Goal: Information Seeking & Learning: Learn about a topic

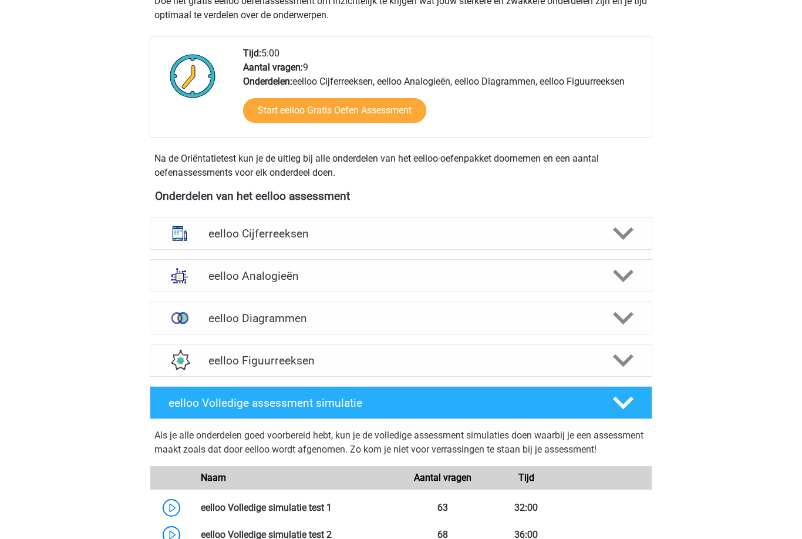
scroll to position [270, 0]
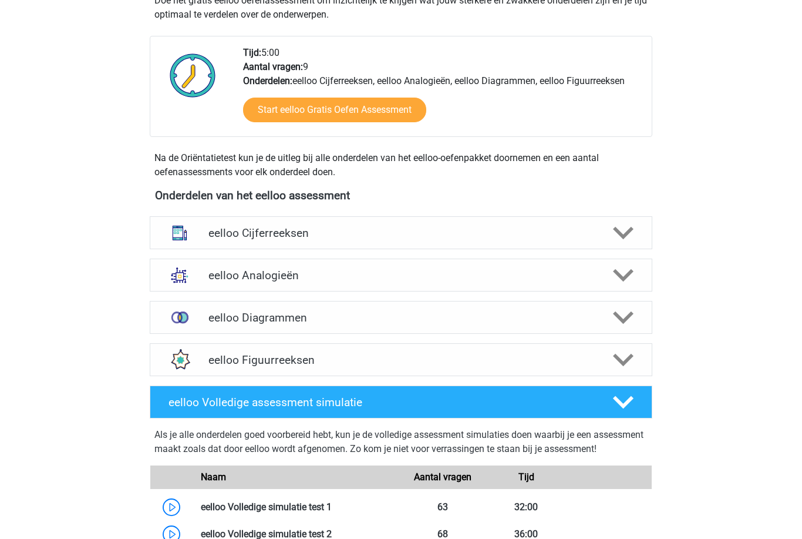
click at [622, 269] on icon at bounding box center [623, 276] width 21 height 21
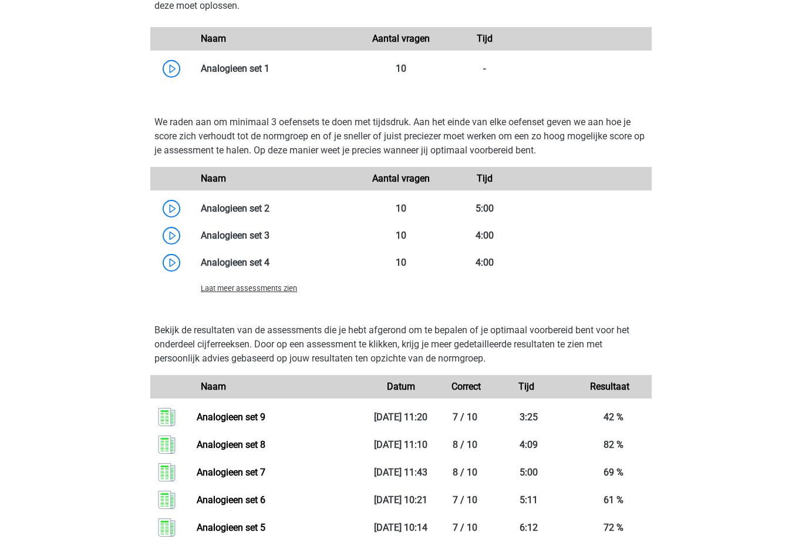
click at [277, 290] on span "Laat meer assessments zien" at bounding box center [249, 288] width 96 height 9
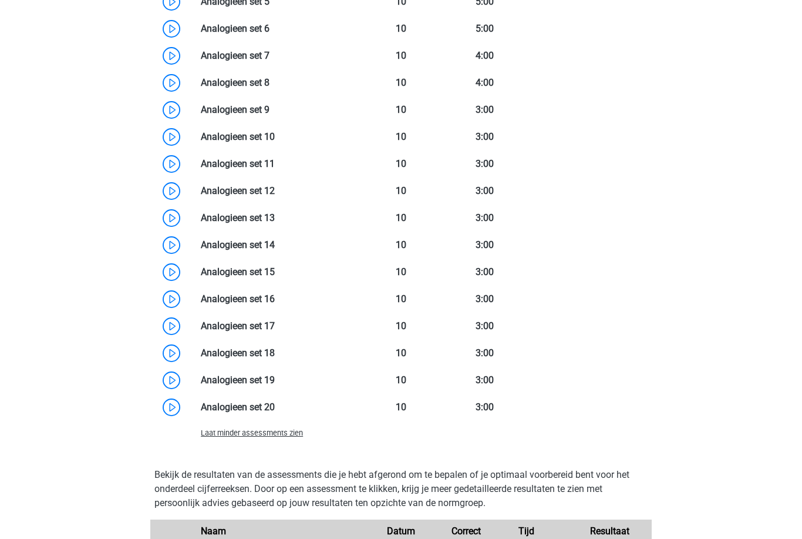
scroll to position [1239, 0]
click at [275, 133] on link at bounding box center [275, 136] width 0 height 11
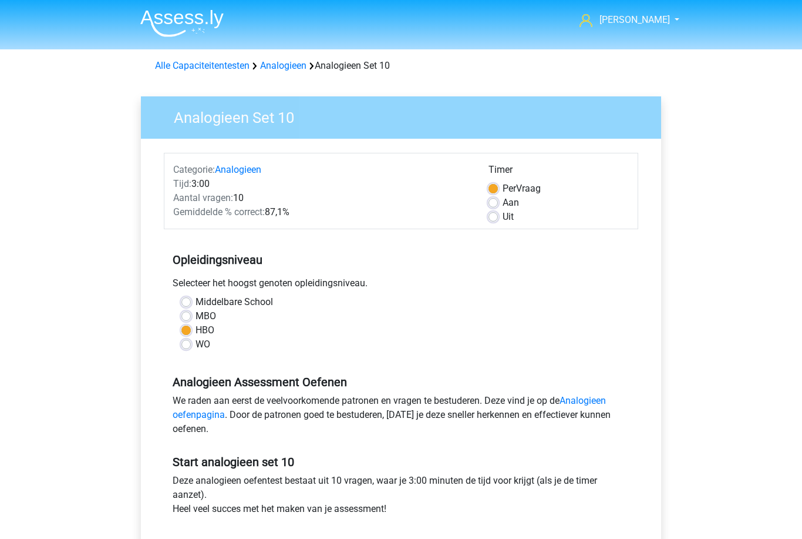
click at [167, 315] on div "Middelbare School MBO HBO WO" at bounding box center [401, 323] width 475 height 56
click at [196, 313] on label "MBO" at bounding box center [206, 316] width 21 height 14
click at [189, 313] on input "MBO" at bounding box center [186, 315] width 9 height 12
radio input "true"
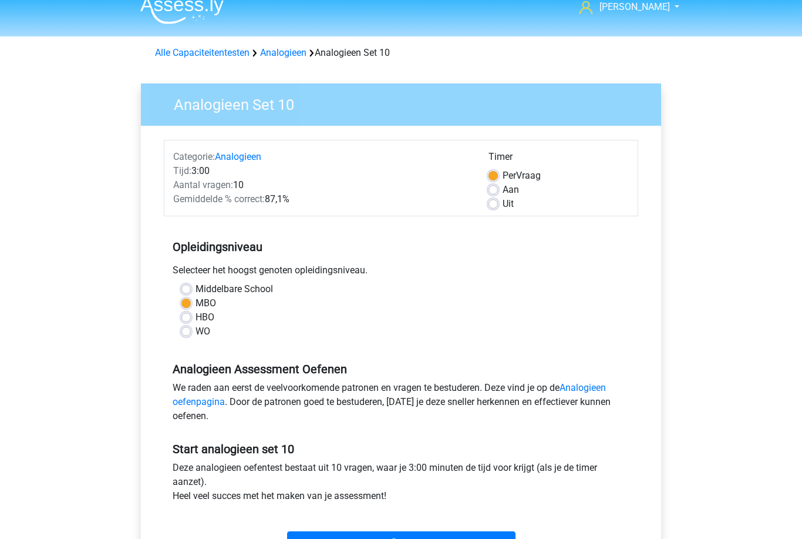
scroll to position [15, 0]
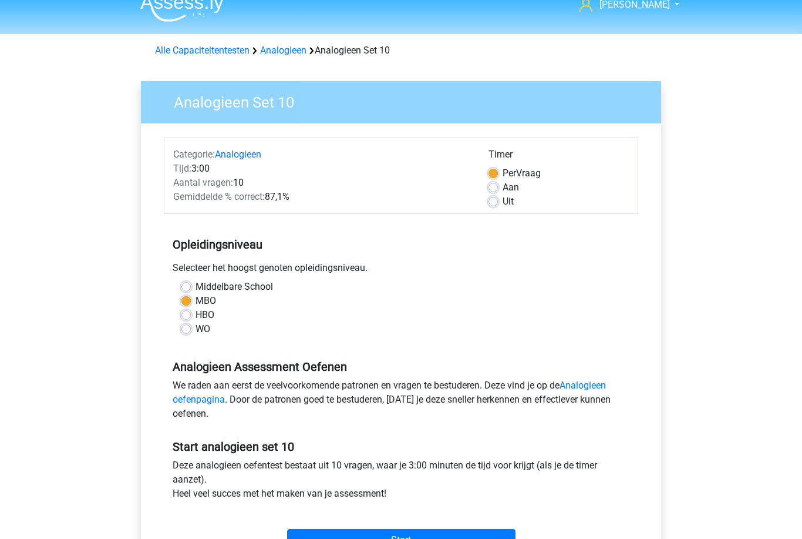
click at [352, 328] on div "WO" at bounding box center [401, 329] width 439 height 14
click at [196, 314] on label "HBO" at bounding box center [205, 315] width 19 height 14
click at [190, 314] on input "HBO" at bounding box center [186, 314] width 9 height 12
radio input "true"
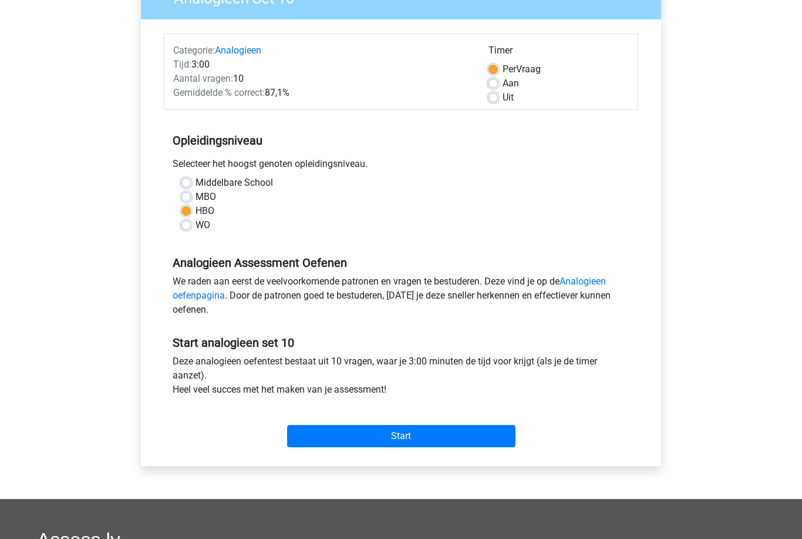
scroll to position [124, 0]
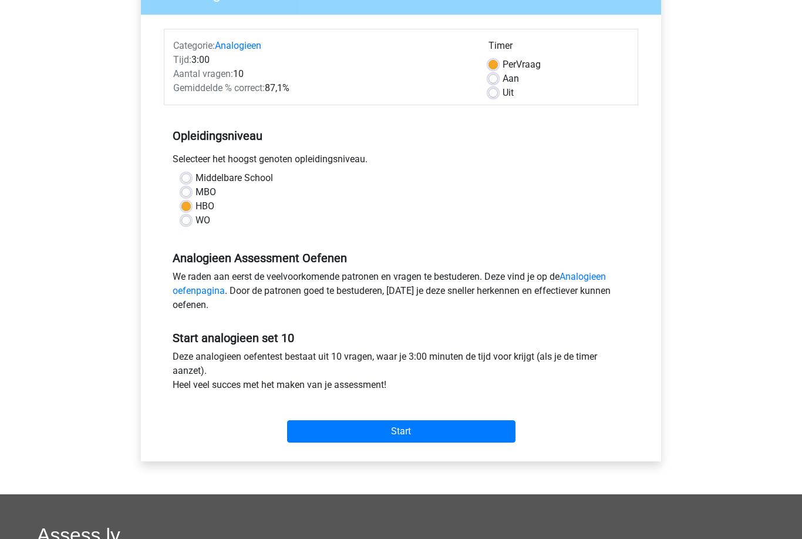
click at [491, 424] on input "Start" at bounding box center [401, 431] width 229 height 22
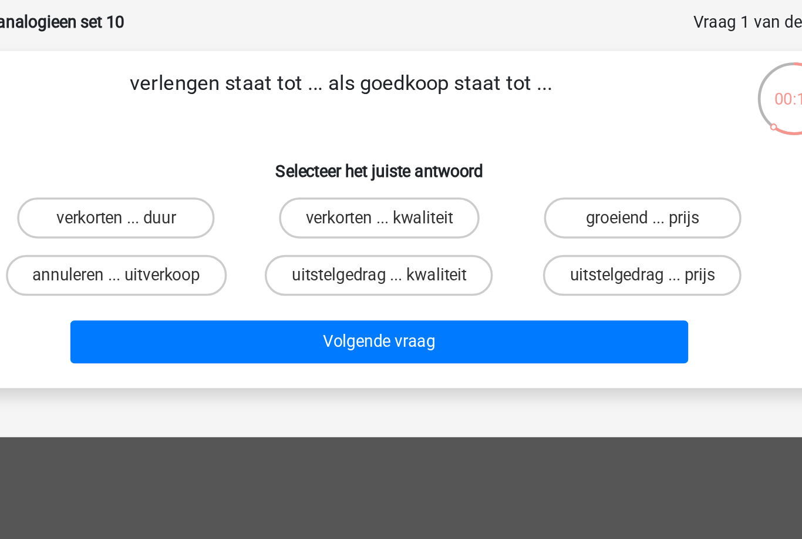
click at [193, 166] on label "verkorten ... duur" at bounding box center [249, 177] width 113 height 23
click at [250, 178] on input "verkorten ... duur" at bounding box center [254, 182] width 8 height 8
radio input "true"
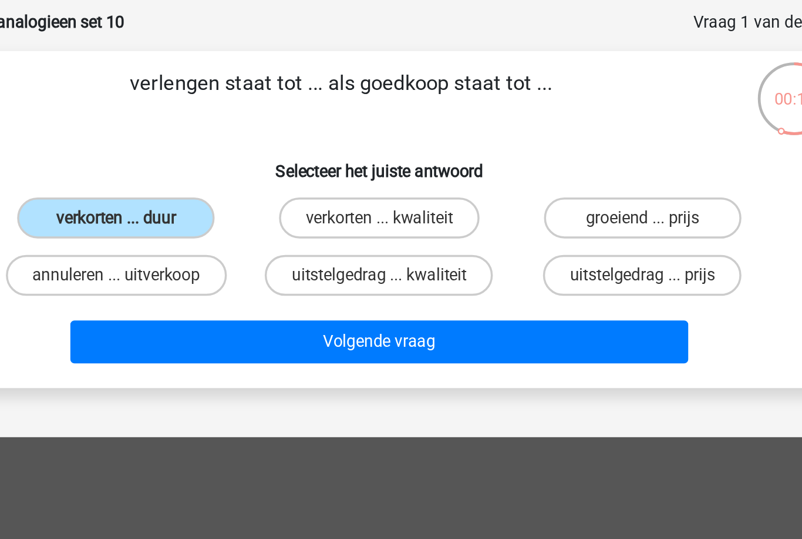
click at [224, 237] on button "Volgende vraag" at bounding box center [401, 249] width 355 height 25
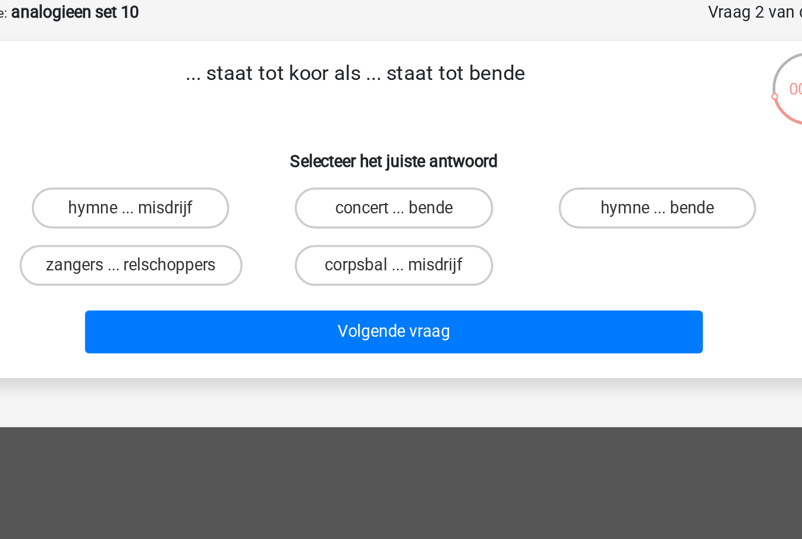
click at [186, 199] on label "zangers ... relschoppers" at bounding box center [250, 210] width 128 height 23
click at [250, 211] on input "zangers ... relschoppers" at bounding box center [254, 215] width 8 height 8
radio input "true"
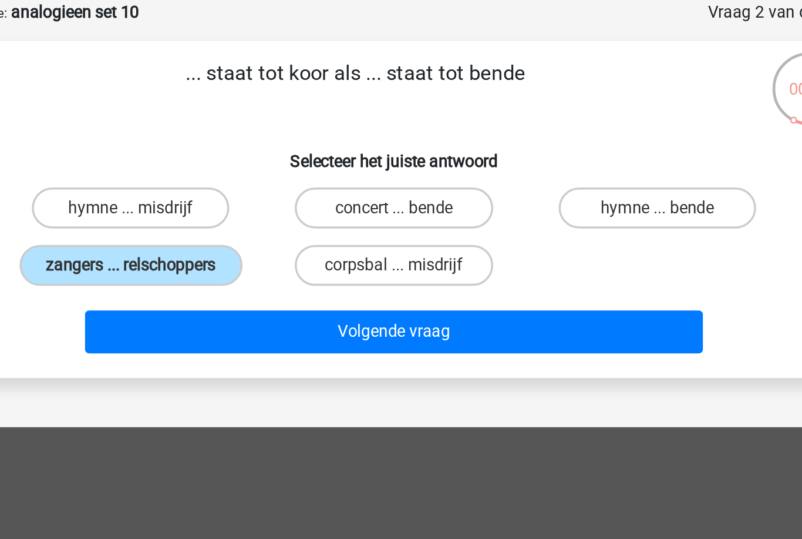
click at [224, 237] on button "Volgende vraag" at bounding box center [401, 249] width 355 height 25
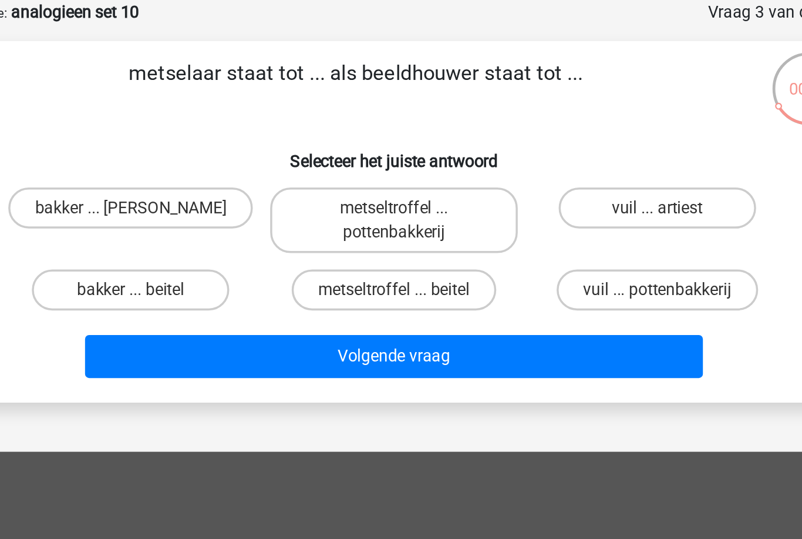
click at [343, 213] on label "metseltroffel ... beitel" at bounding box center [401, 224] width 117 height 23
click at [401, 225] on input "metseltroffel ... beitel" at bounding box center [405, 229] width 8 height 8
radio input "true"
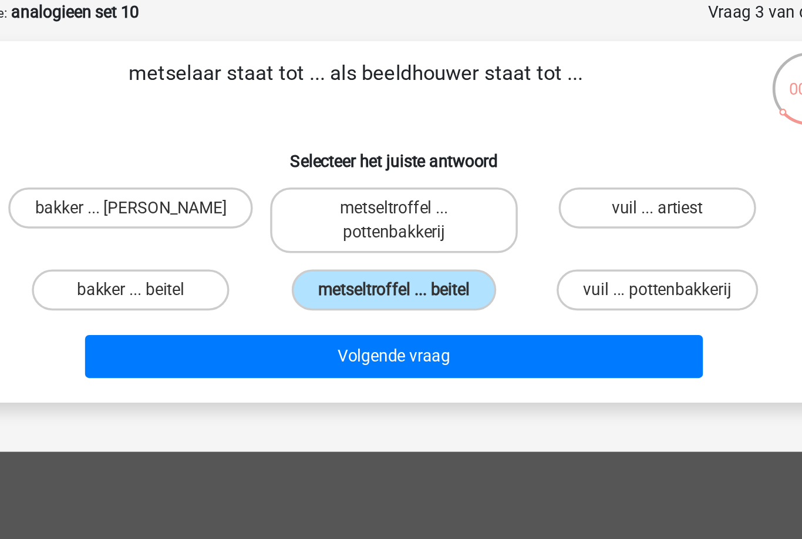
click at [224, 251] on button "Volgende vraag" at bounding box center [401, 263] width 355 height 25
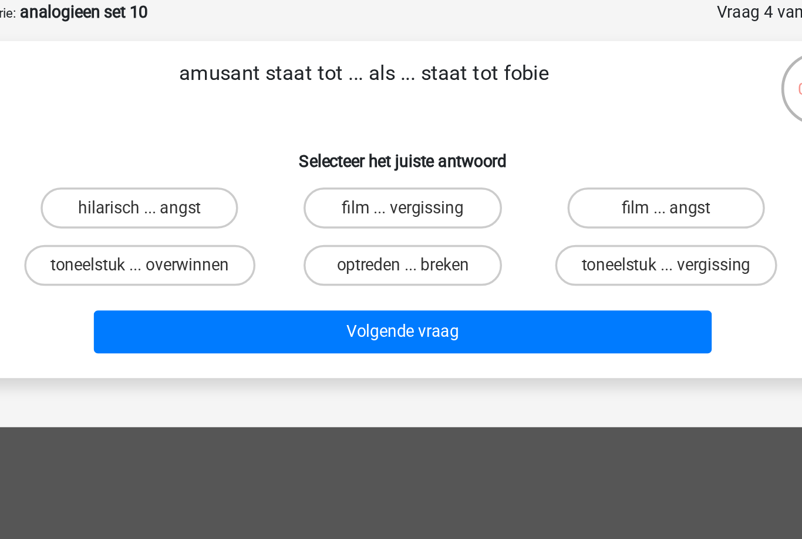
click at [193, 166] on label "hilarisch ... angst" at bounding box center [249, 177] width 113 height 23
click at [250, 178] on input "hilarisch ... angst" at bounding box center [254, 182] width 8 height 8
radio input "true"
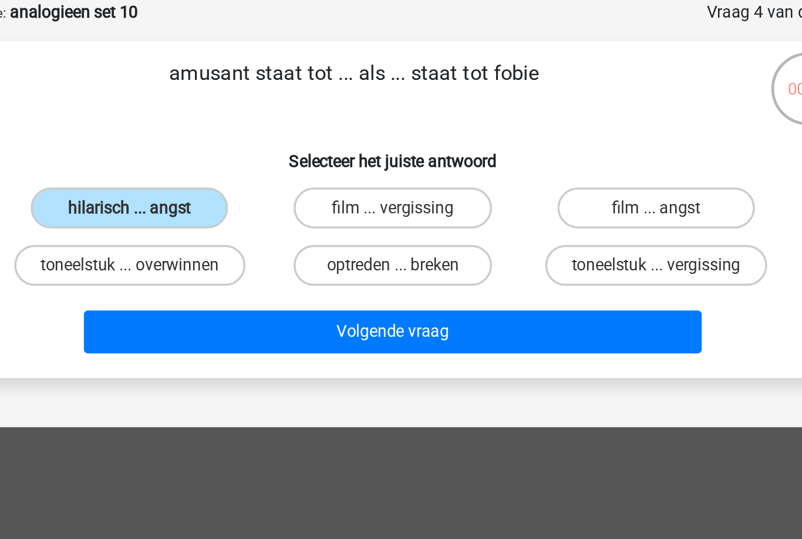
click at [224, 237] on button "Volgende vraag" at bounding box center [401, 249] width 355 height 25
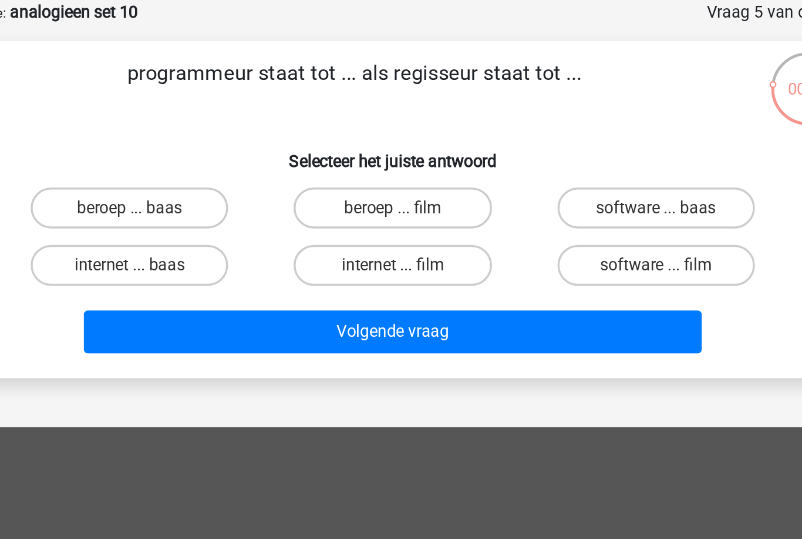
click at [344, 199] on label "internet ... film" at bounding box center [400, 210] width 113 height 23
click at [401, 211] on input "internet ... film" at bounding box center [405, 215] width 8 height 8
radio input "true"
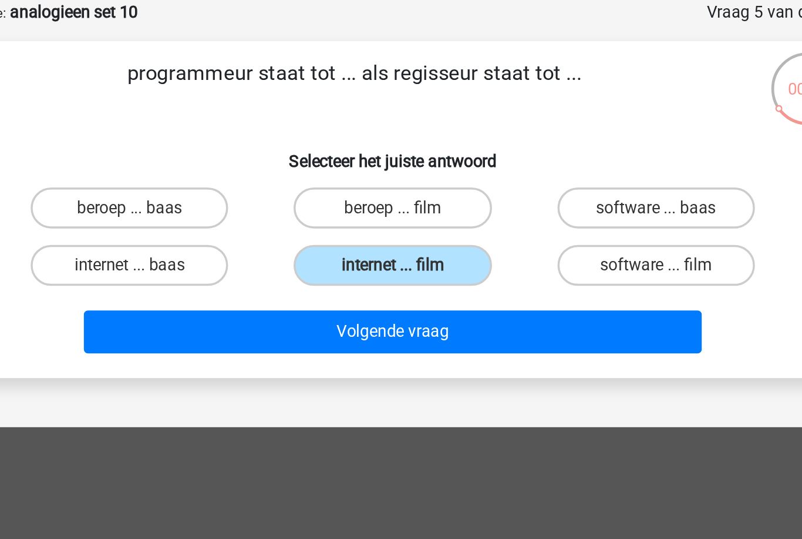
click at [496, 199] on label "software ... film" at bounding box center [552, 210] width 113 height 23
click at [552, 211] on input "software ... film" at bounding box center [556, 215] width 8 height 8
radio input "true"
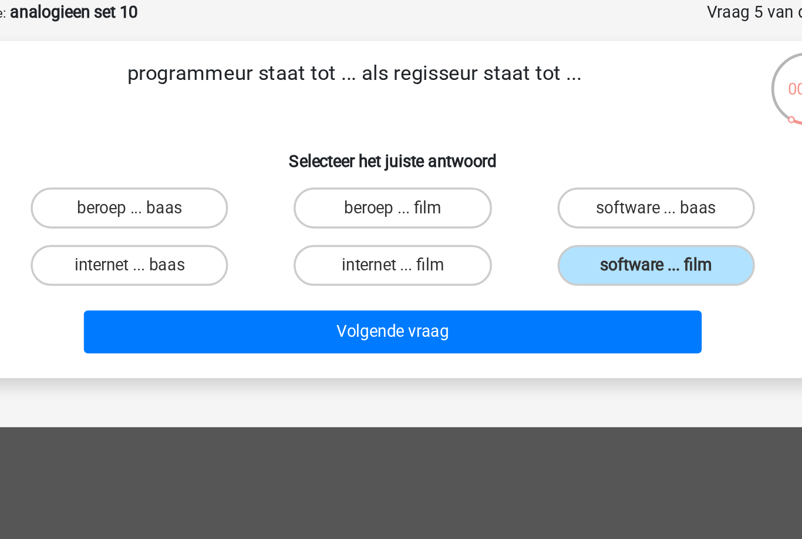
click at [252, 237] on button "Volgende vraag" at bounding box center [401, 249] width 355 height 25
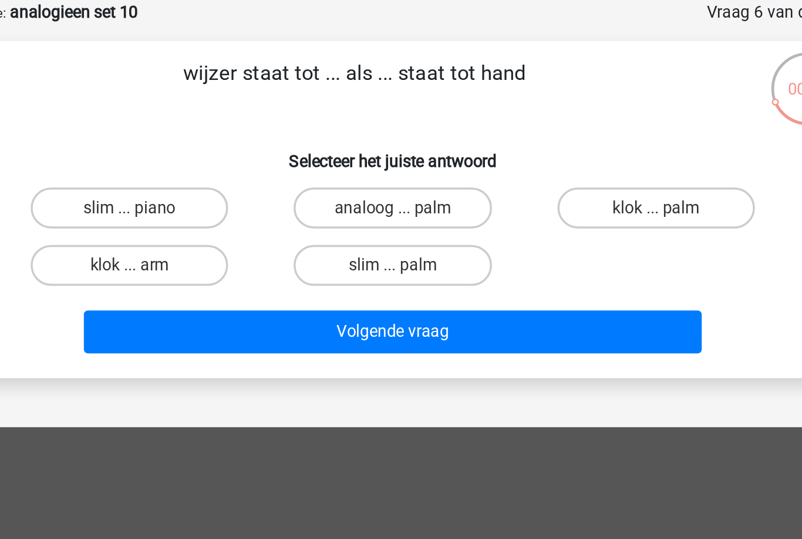
click at [193, 199] on label "klok ... arm" at bounding box center [249, 210] width 113 height 23
click at [250, 211] on input "klok ... arm" at bounding box center [254, 215] width 8 height 8
radio input "true"
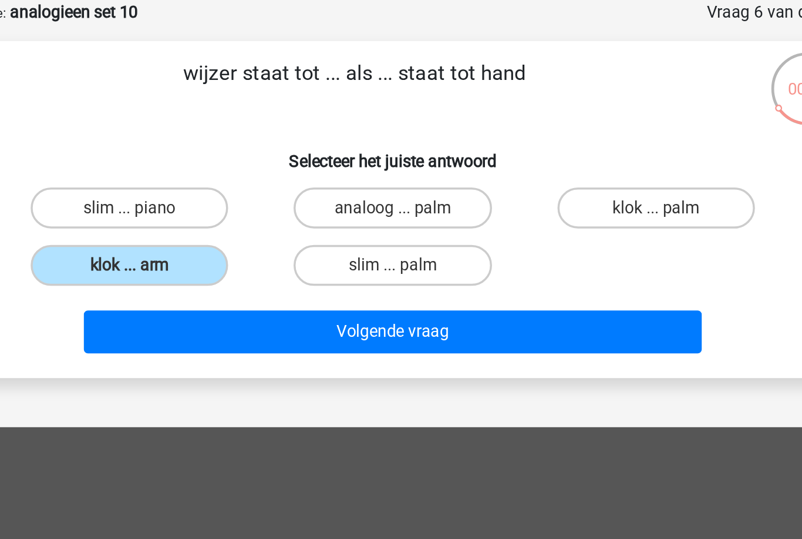
click at [224, 237] on button "Volgende vraag" at bounding box center [401, 249] width 355 height 25
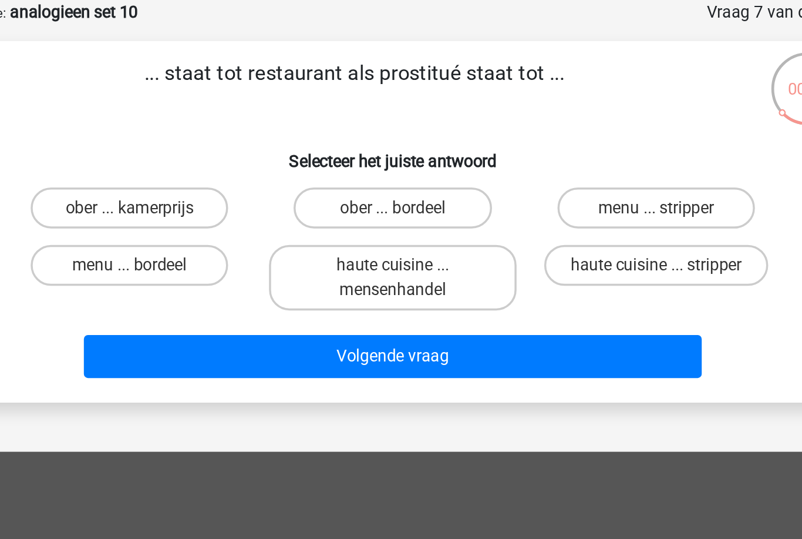
click at [344, 166] on label "ober ... bordeel" at bounding box center [400, 177] width 113 height 23
click at [401, 178] on input "ober ... bordeel" at bounding box center [405, 182] width 8 height 8
radio input "true"
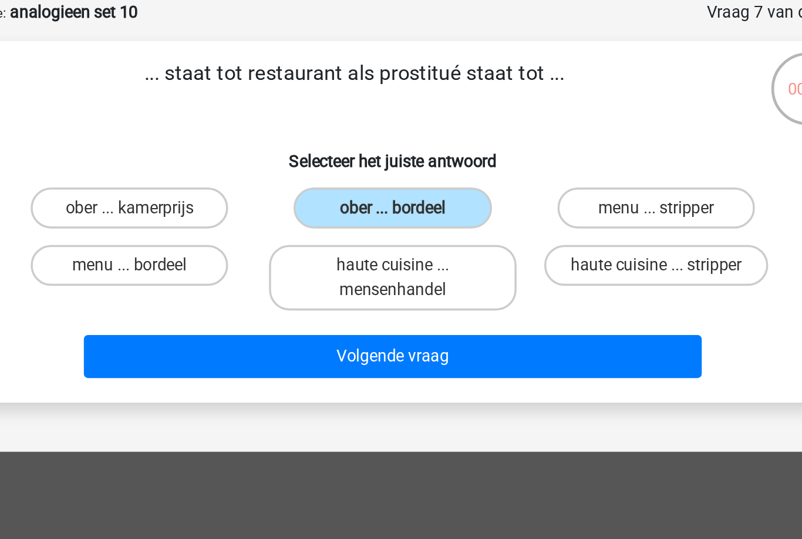
click at [224, 251] on button "Volgende vraag" at bounding box center [401, 263] width 355 height 25
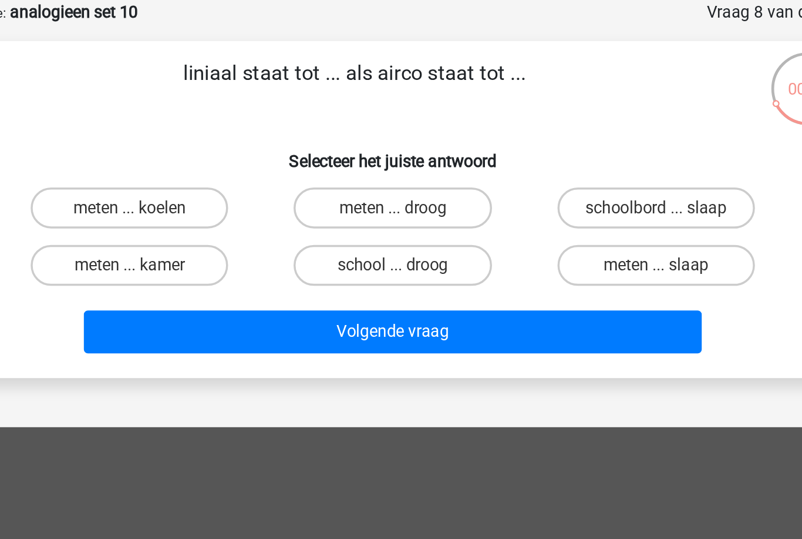
click at [193, 166] on label "meten ... koelen" at bounding box center [249, 177] width 113 height 23
click at [250, 178] on input "meten ... koelen" at bounding box center [254, 182] width 8 height 8
radio input "true"
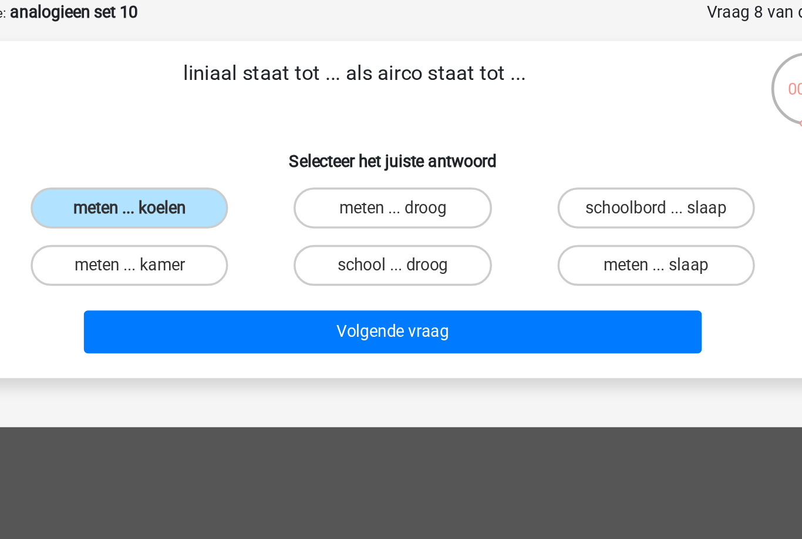
click at [224, 237] on button "Volgende vraag" at bounding box center [401, 249] width 355 height 25
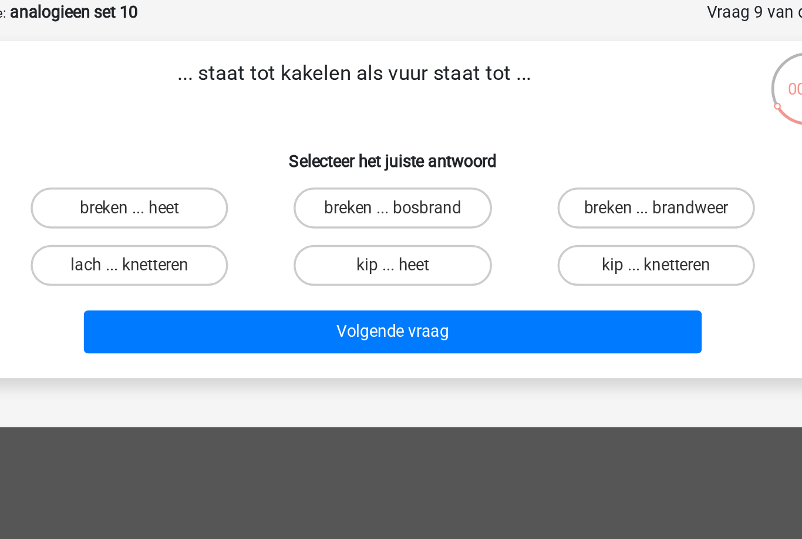
click at [496, 199] on label "kip ... knetteren" at bounding box center [552, 210] width 113 height 23
click at [552, 211] on input "kip ... knetteren" at bounding box center [556, 215] width 8 height 8
radio input "true"
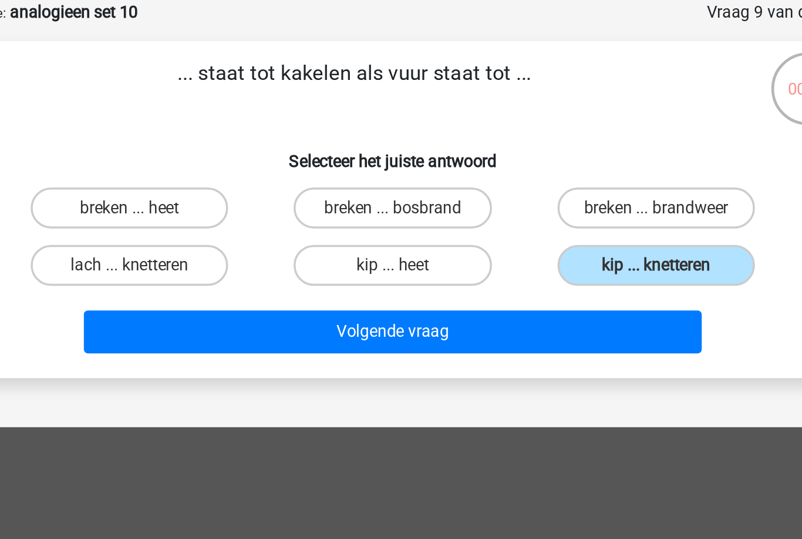
click at [224, 237] on button "Volgende vraag" at bounding box center [401, 249] width 355 height 25
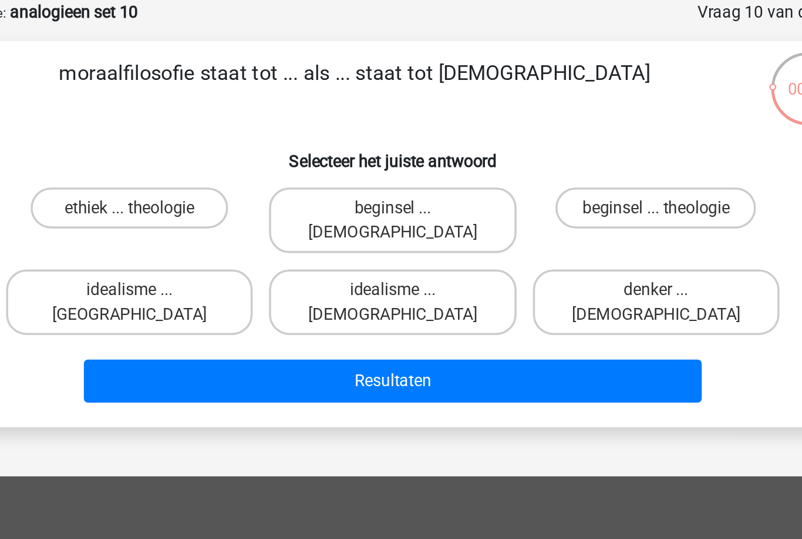
click at [193, 166] on label "ethiek ... theologie" at bounding box center [249, 177] width 113 height 23
click at [250, 178] on input "ethiek ... theologie" at bounding box center [254, 182] width 8 height 8
radio input "true"
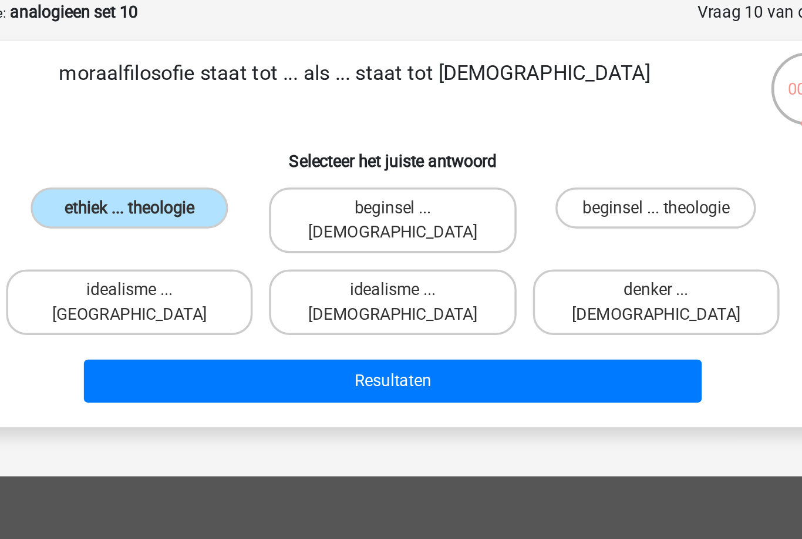
click at [224, 265] on button "Resultaten" at bounding box center [401, 277] width 355 height 25
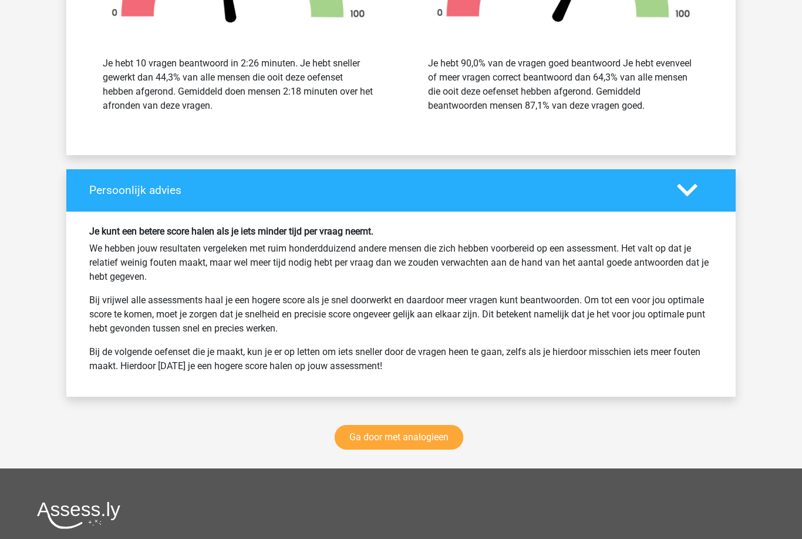
scroll to position [1403, 0]
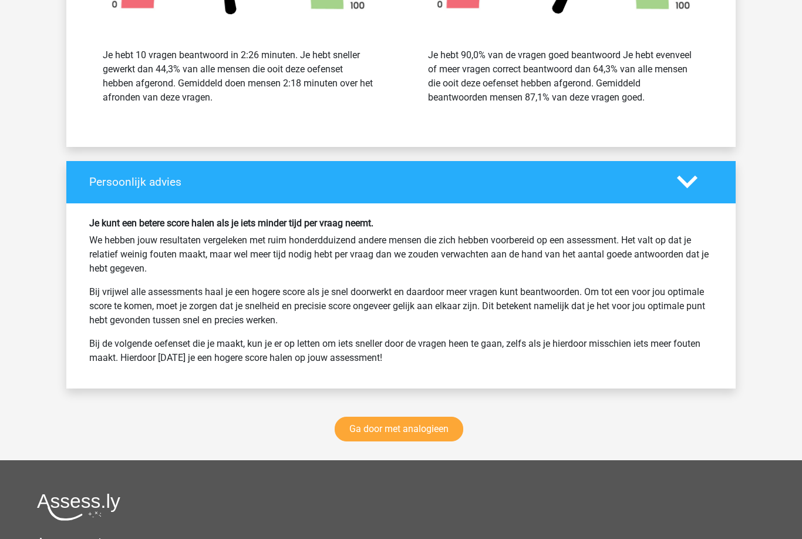
click at [432, 429] on link "Ga door met analogieen" at bounding box center [399, 429] width 129 height 25
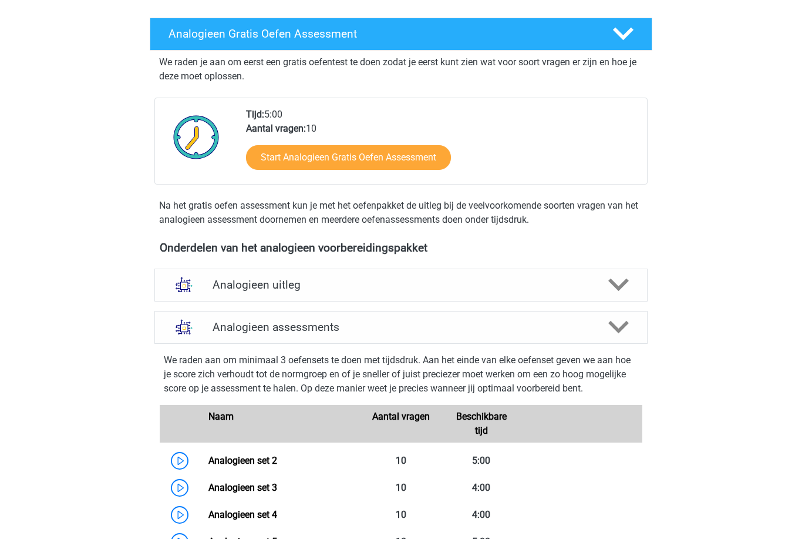
click at [589, 314] on div "Analogieen assessments" at bounding box center [401, 327] width 493 height 33
click at [621, 325] on icon at bounding box center [619, 327] width 21 height 21
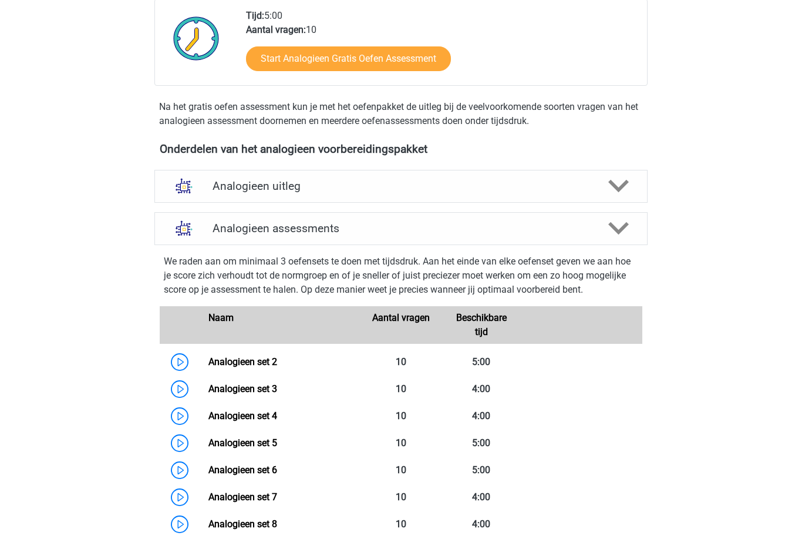
scroll to position [275, 0]
click at [619, 219] on icon at bounding box center [619, 228] width 21 height 21
click at [622, 228] on polygon at bounding box center [619, 228] width 21 height 13
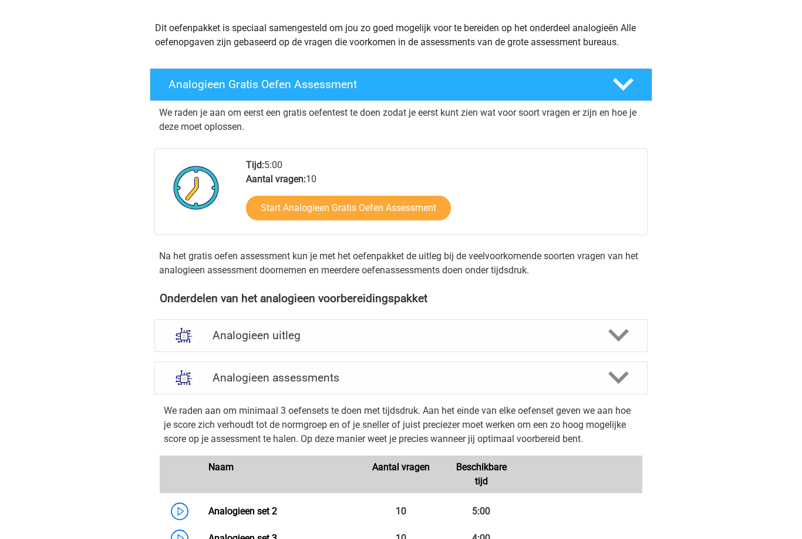
scroll to position [0, 0]
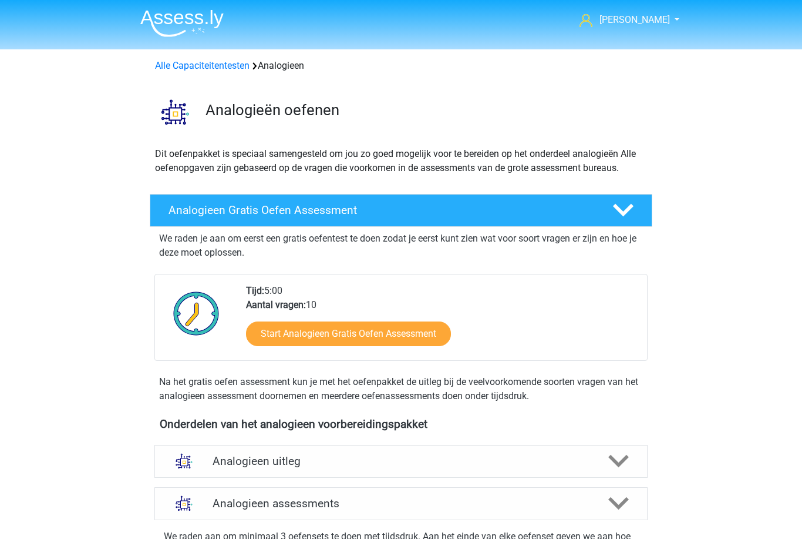
click at [220, 68] on link "Alle Capaciteitentesten" at bounding box center [202, 65] width 95 height 11
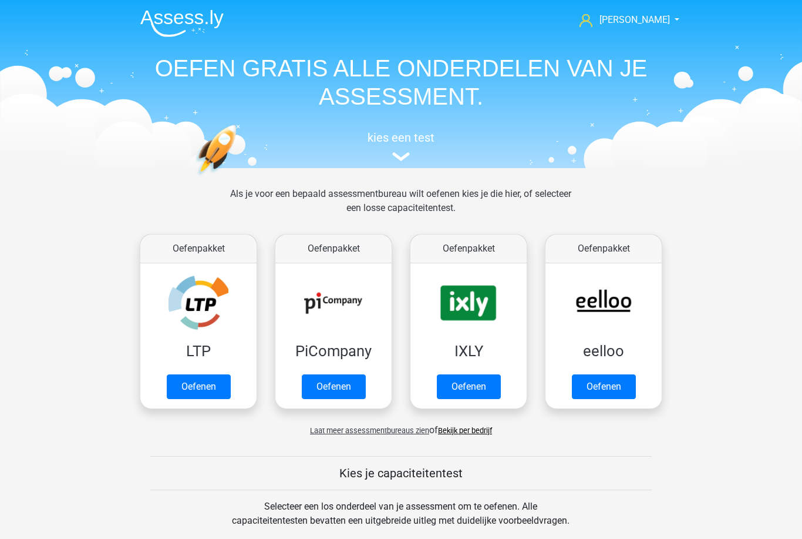
scroll to position [499, 0]
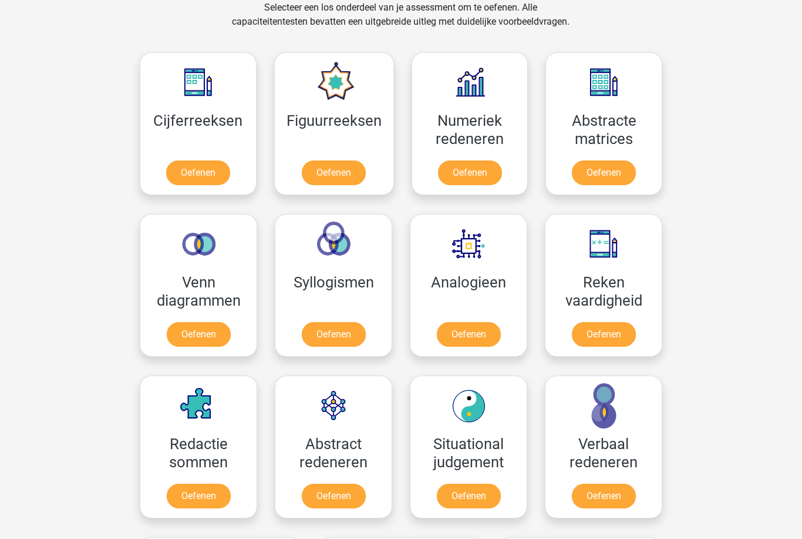
click at [203, 331] on link "Oefenen" at bounding box center [199, 334] width 64 height 25
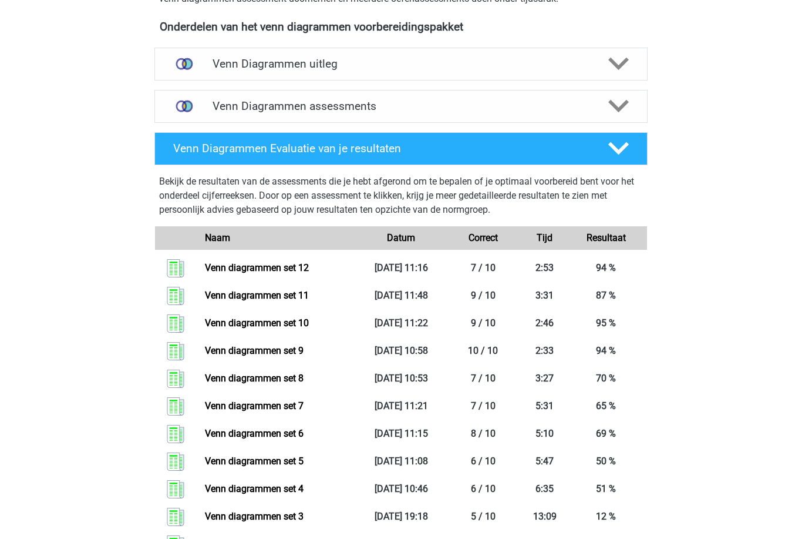
scroll to position [408, 0]
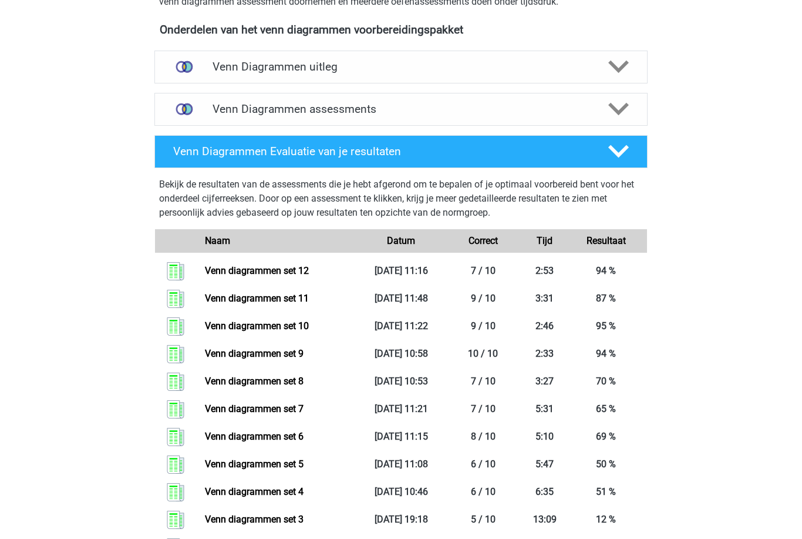
click at [615, 113] on icon at bounding box center [619, 109] width 21 height 21
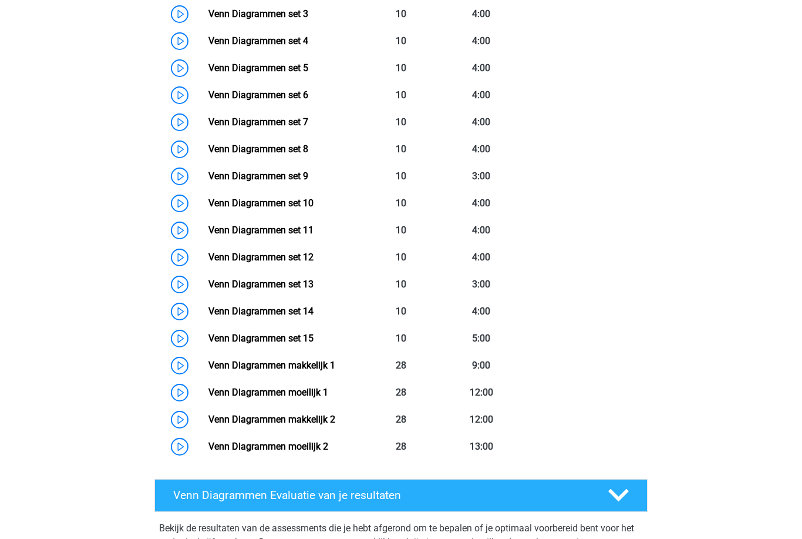
scroll to position [677, 0]
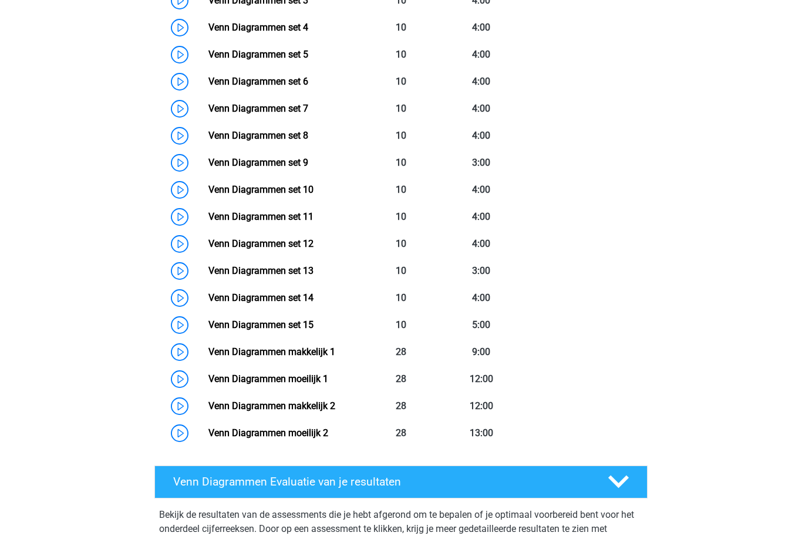
click at [308, 266] on link "Venn Diagrammen set 13" at bounding box center [261, 270] width 105 height 11
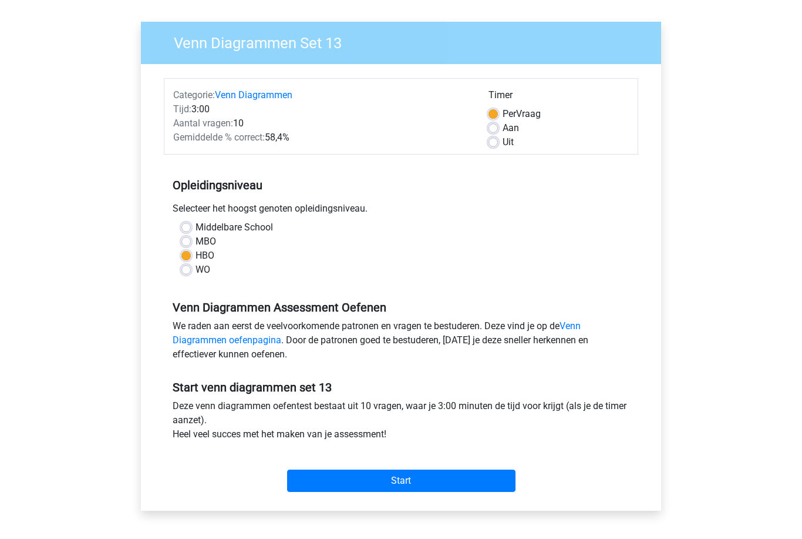
scroll to position [75, 0]
click at [445, 476] on input "Start" at bounding box center [401, 480] width 229 height 22
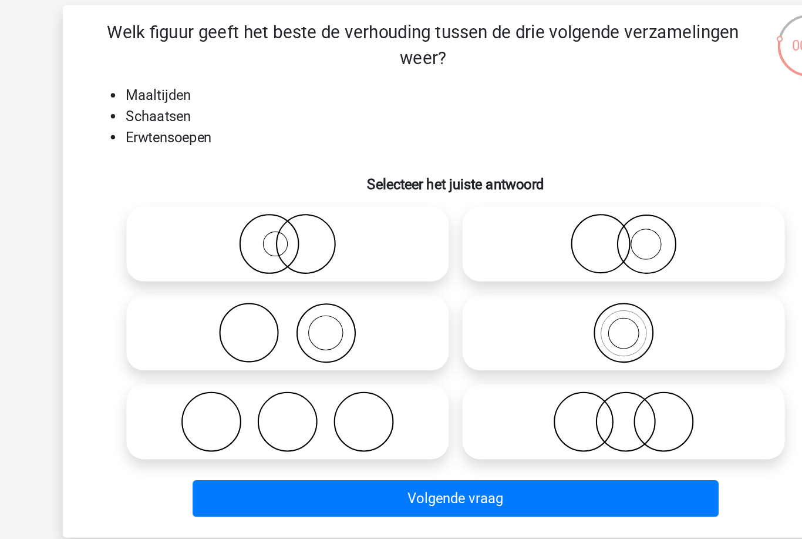
click at [277, 283] on icon at bounding box center [288, 303] width 208 height 41
click at [288, 290] on input "radio" at bounding box center [292, 294] width 8 height 8
radio input "true"
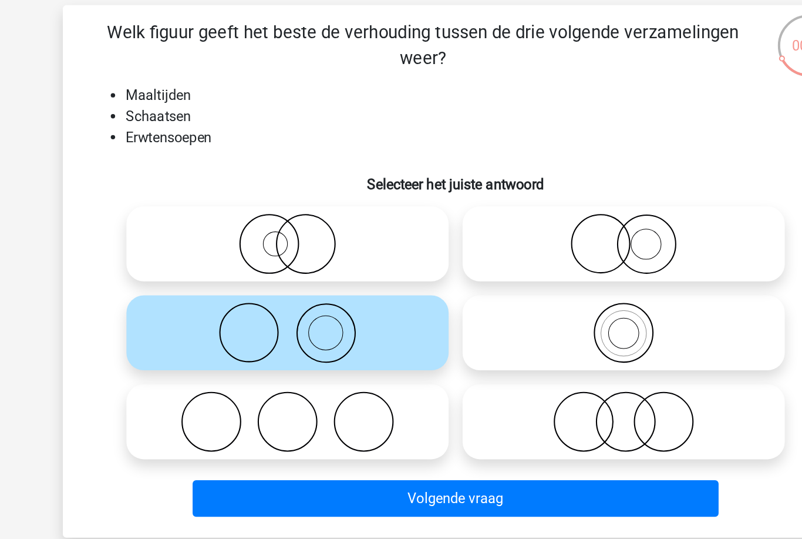
click at [270, 402] on button "Volgende vraag" at bounding box center [401, 414] width 355 height 25
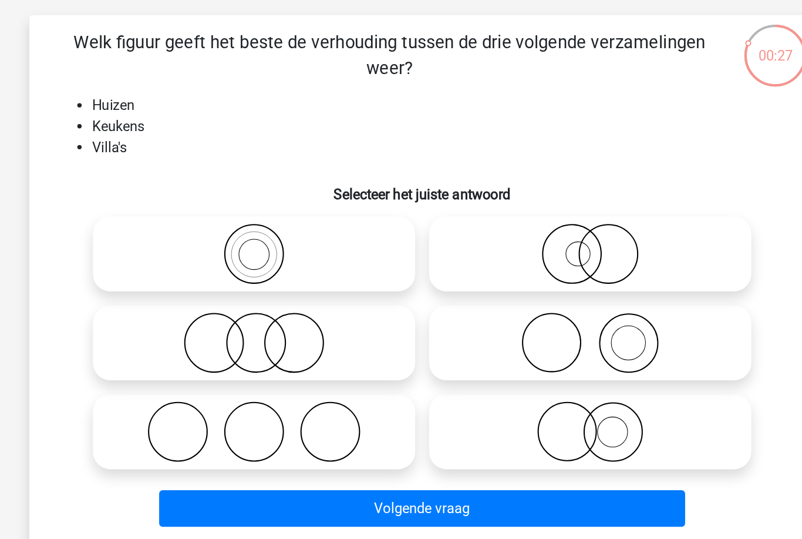
click at [464, 283] on icon at bounding box center [515, 303] width 208 height 41
click at [515, 290] on input "radio" at bounding box center [519, 294] width 8 height 8
radio input "true"
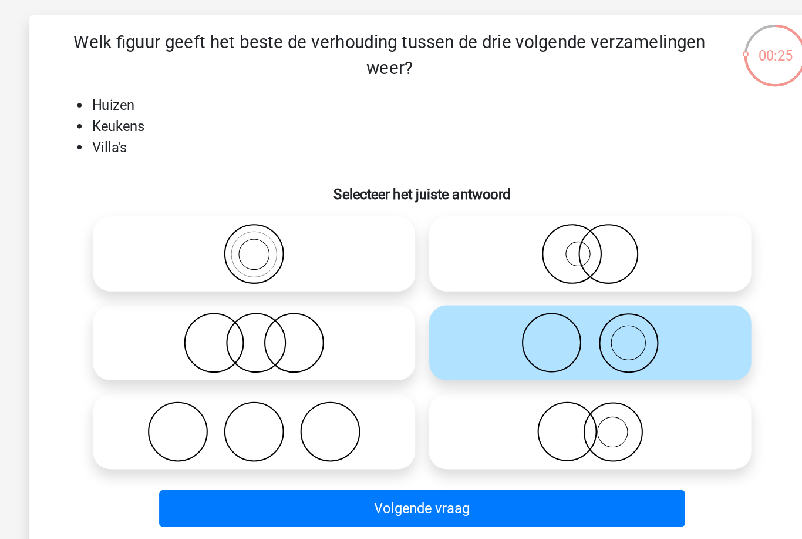
click at [341, 402] on button "Volgende vraag" at bounding box center [401, 414] width 355 height 25
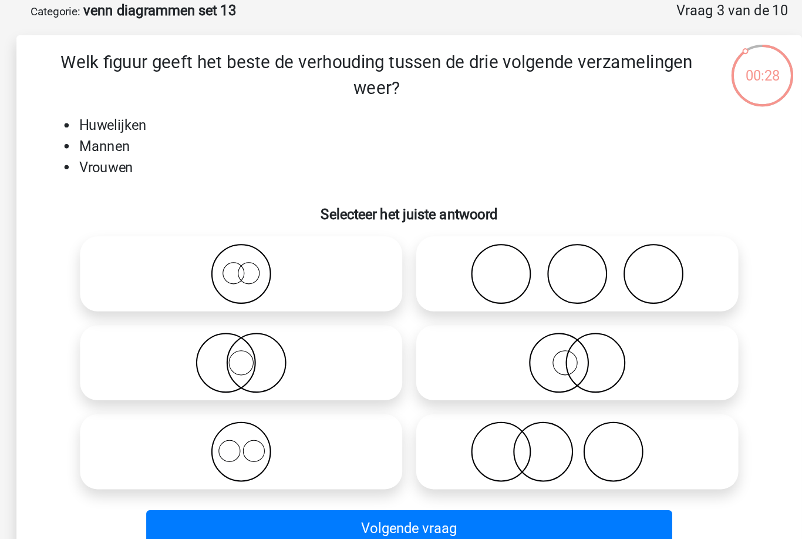
click at [428, 223] on icon at bounding box center [515, 243] width 208 height 41
click at [515, 230] on input "radio" at bounding box center [519, 234] width 8 height 8
radio input "true"
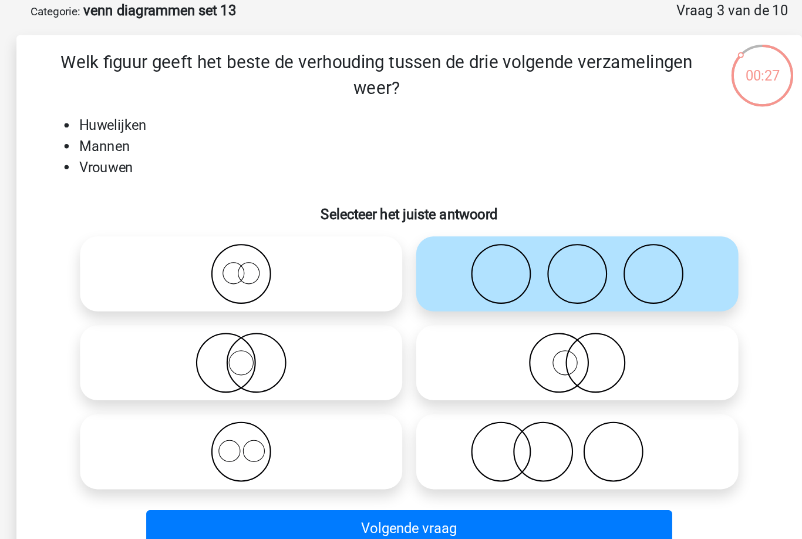
click at [352, 402] on button "Volgende vraag" at bounding box center [401, 414] width 355 height 25
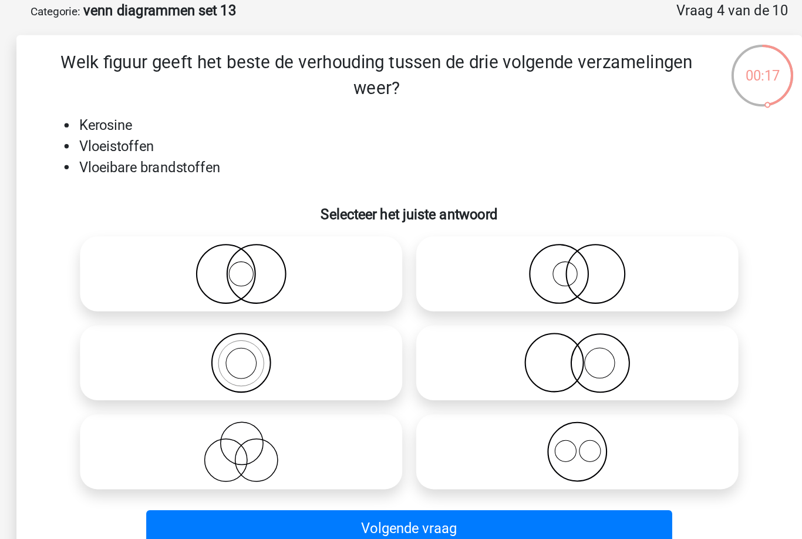
click at [243, 223] on icon at bounding box center [288, 243] width 208 height 41
click at [288, 230] on input "radio" at bounding box center [292, 234] width 8 height 8
radio input "true"
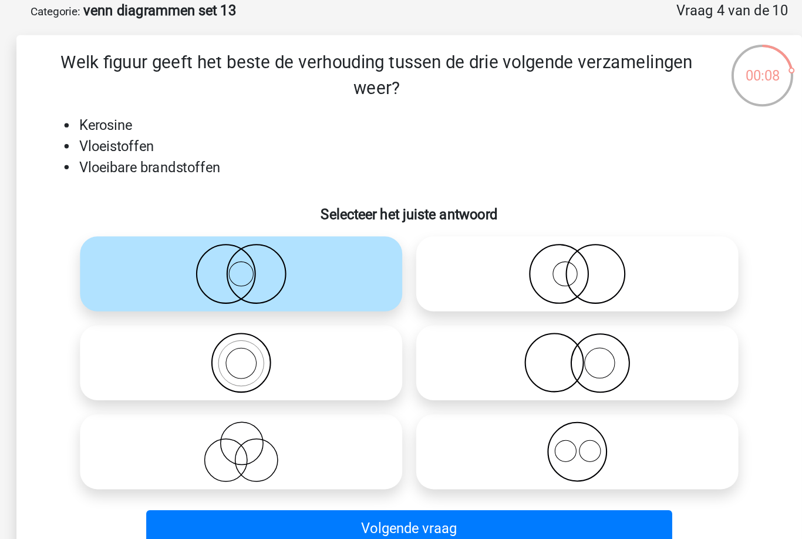
click at [224, 402] on button "Volgende vraag" at bounding box center [401, 414] width 355 height 25
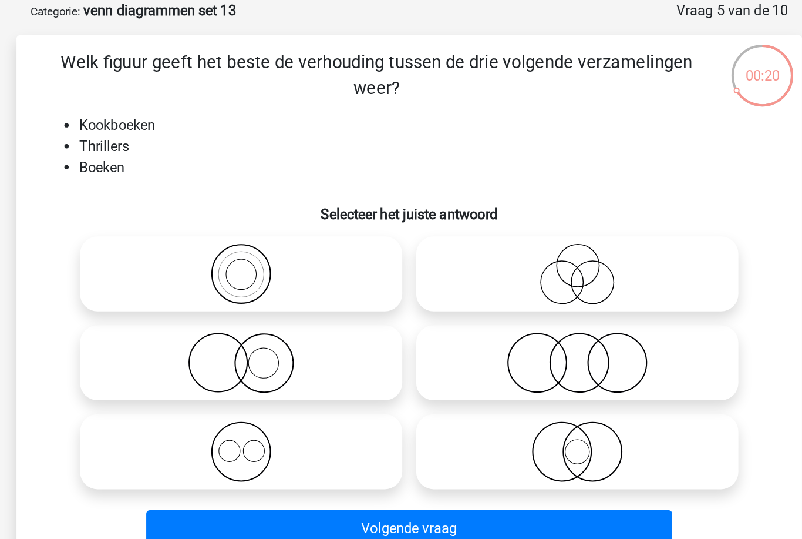
click at [224, 343] on icon at bounding box center [288, 363] width 208 height 41
click at [288, 350] on input "radio" at bounding box center [292, 354] width 8 height 8
radio input "true"
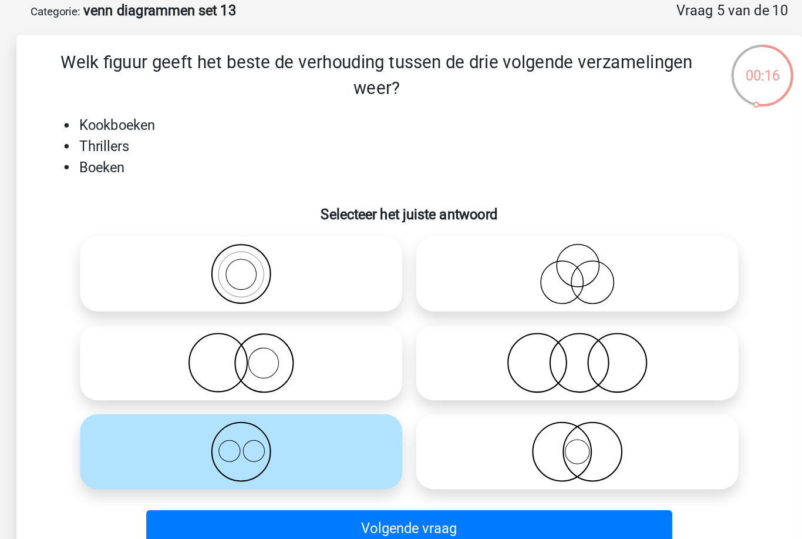
click at [224, 402] on button "Volgende vraag" at bounding box center [401, 414] width 355 height 25
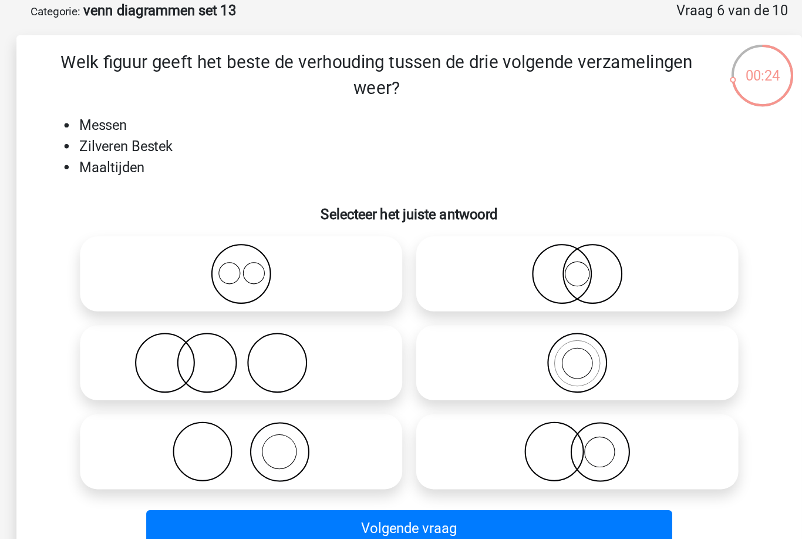
click at [249, 283] on icon at bounding box center [288, 303] width 208 height 41
click at [288, 290] on input "radio" at bounding box center [292, 294] width 8 height 8
radio input "true"
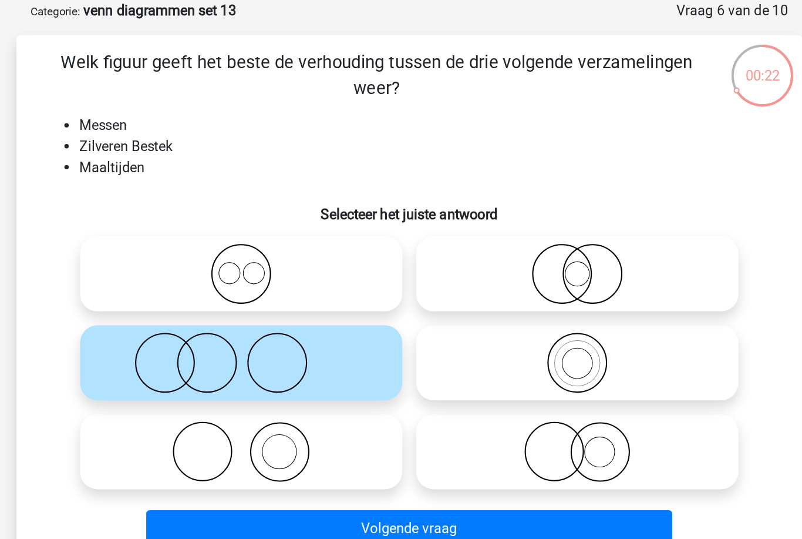
click at [224, 402] on button "Volgende vraag" at bounding box center [401, 414] width 355 height 25
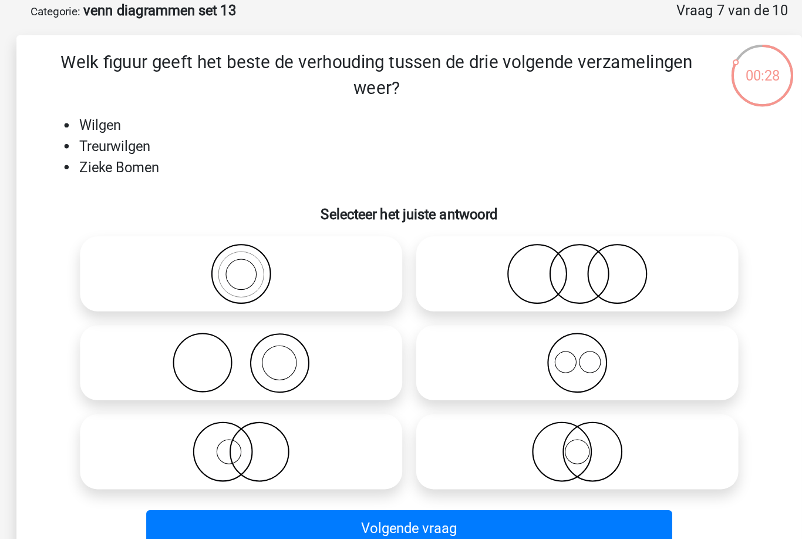
click at [217, 343] on icon at bounding box center [288, 363] width 208 height 41
click at [288, 350] on input "radio" at bounding box center [292, 354] width 8 height 8
radio input "true"
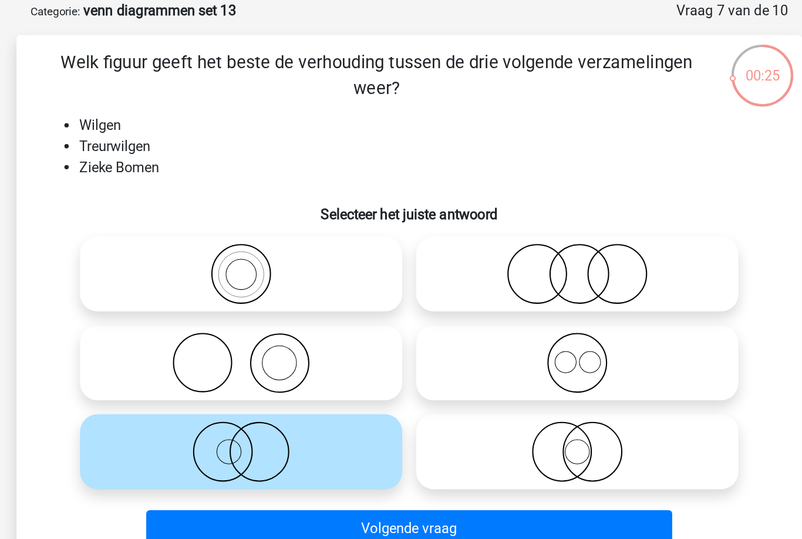
click at [224, 402] on button "Volgende vraag" at bounding box center [401, 414] width 355 height 25
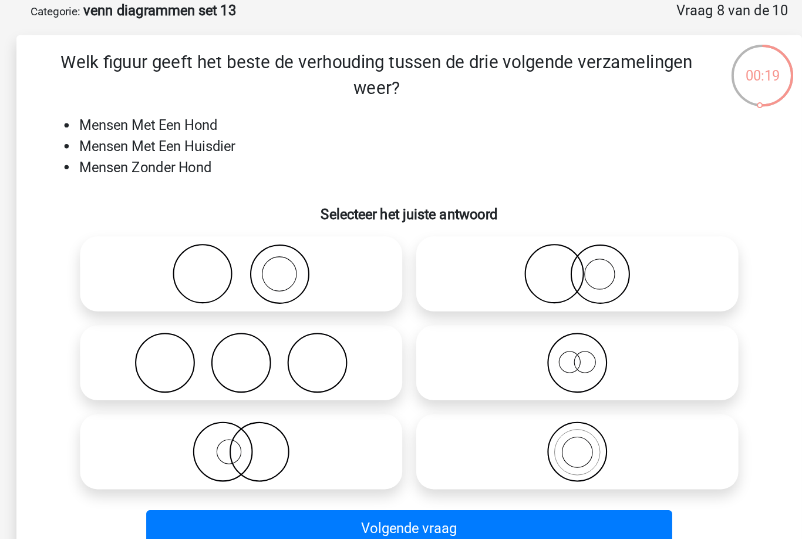
click at [411, 223] on icon at bounding box center [515, 243] width 208 height 41
click at [515, 230] on input "radio" at bounding box center [519, 234] width 8 height 8
radio input "true"
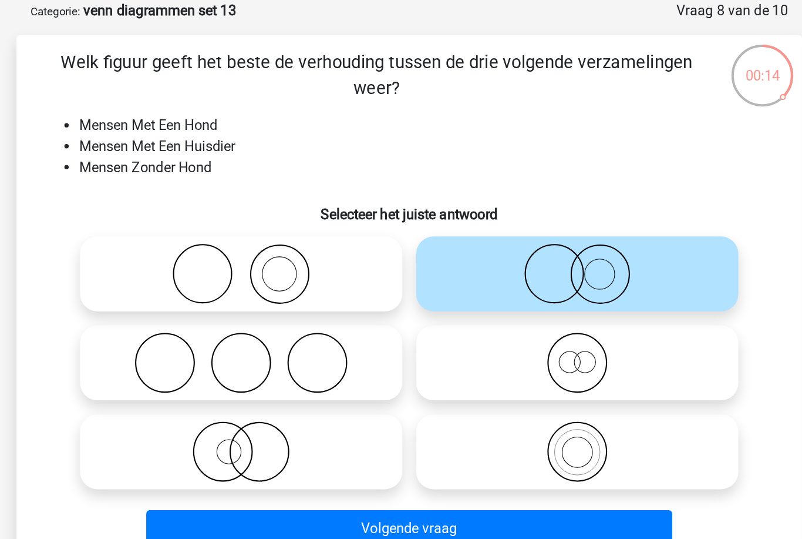
click at [224, 402] on button "Volgende vraag" at bounding box center [401, 414] width 355 height 25
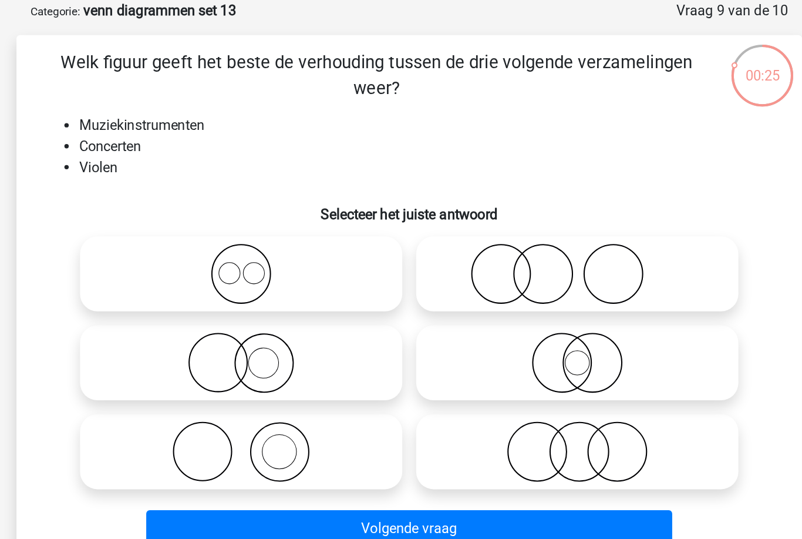
click at [234, 343] on icon at bounding box center [288, 363] width 208 height 41
click at [288, 350] on input "radio" at bounding box center [292, 354] width 8 height 8
radio input "true"
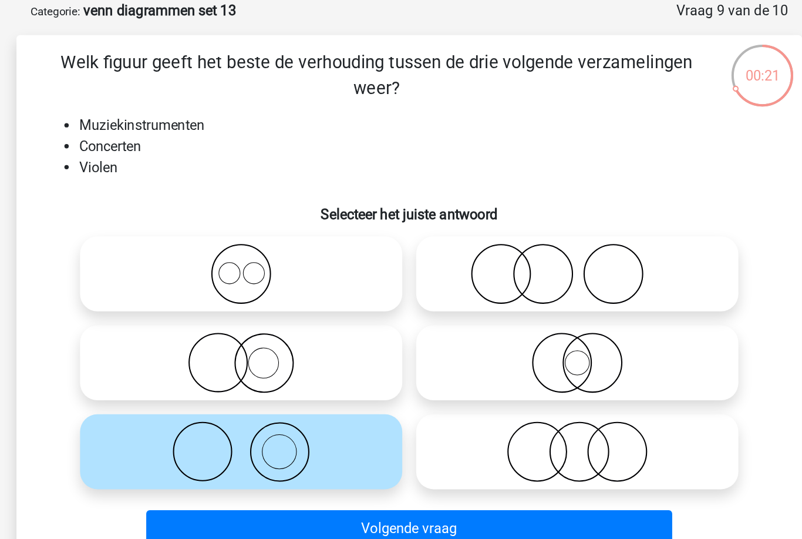
click at [296, 402] on button "Volgende vraag" at bounding box center [401, 414] width 355 height 25
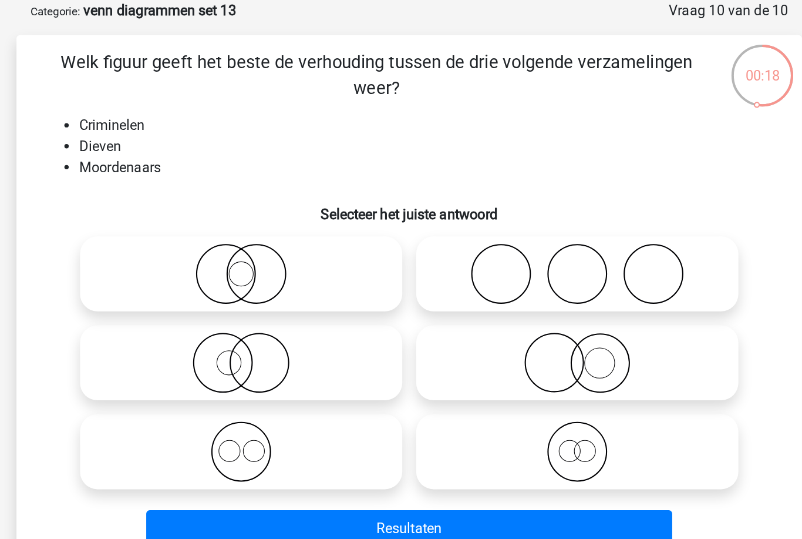
click at [253, 283] on icon at bounding box center [288, 303] width 208 height 41
click at [288, 290] on input "radio" at bounding box center [292, 294] width 8 height 8
radio input "true"
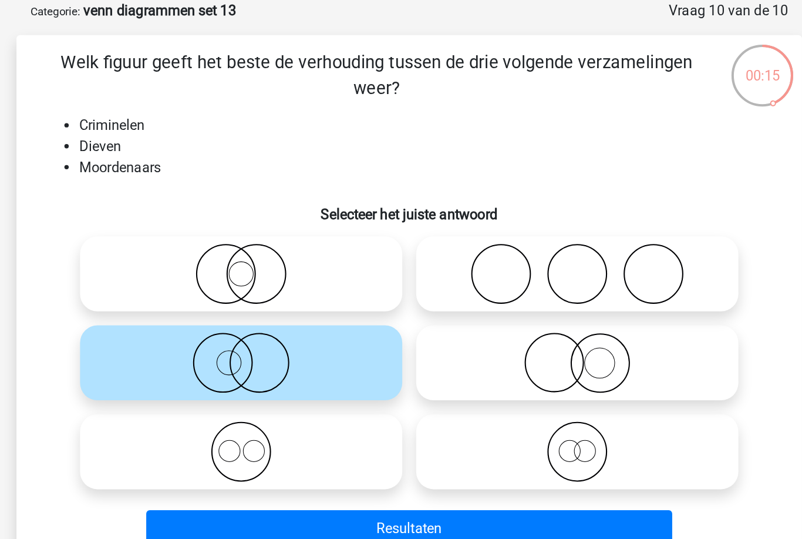
click at [411, 343] on icon at bounding box center [515, 363] width 208 height 41
click at [515, 350] on input "radio" at bounding box center [519, 354] width 8 height 8
radio input "true"
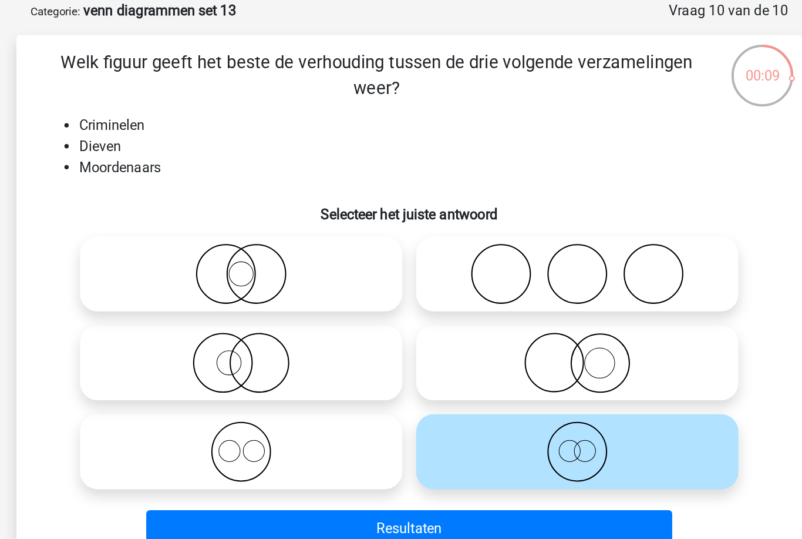
click at [236, 402] on button "Resultaten" at bounding box center [401, 414] width 355 height 25
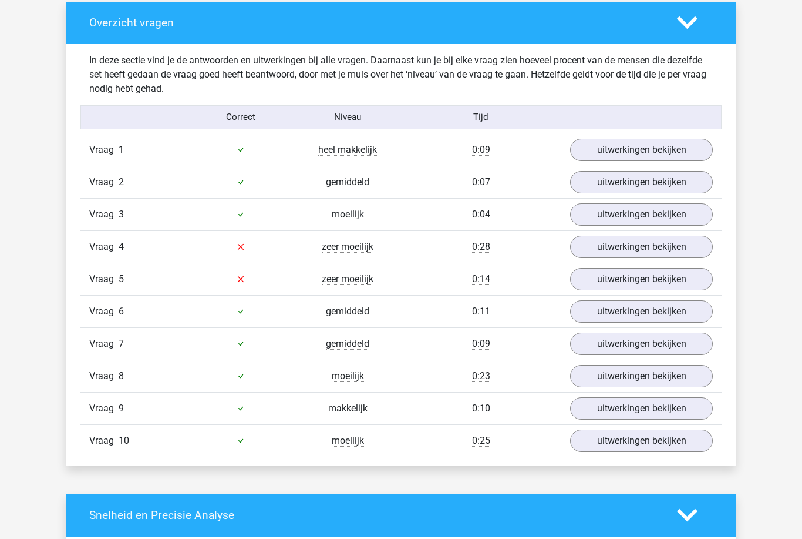
click at [695, 246] on link "uitwerkingen bekijken" at bounding box center [641, 247] width 143 height 22
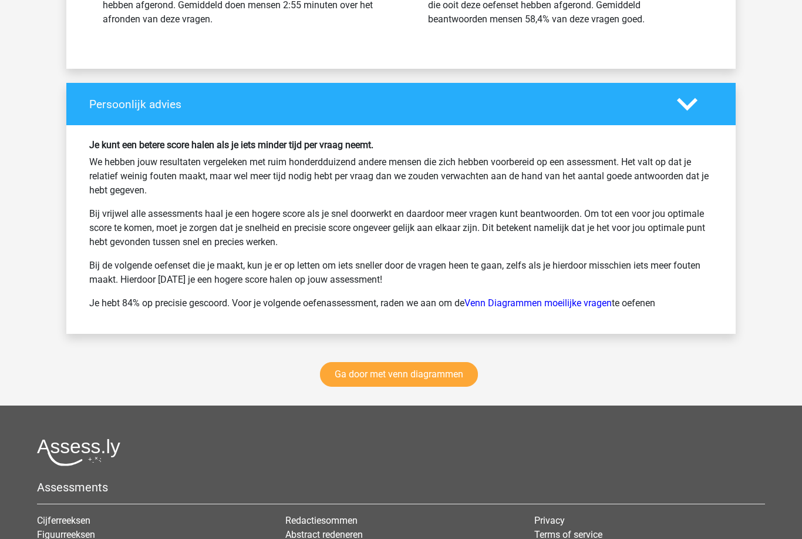
scroll to position [1994, 0]
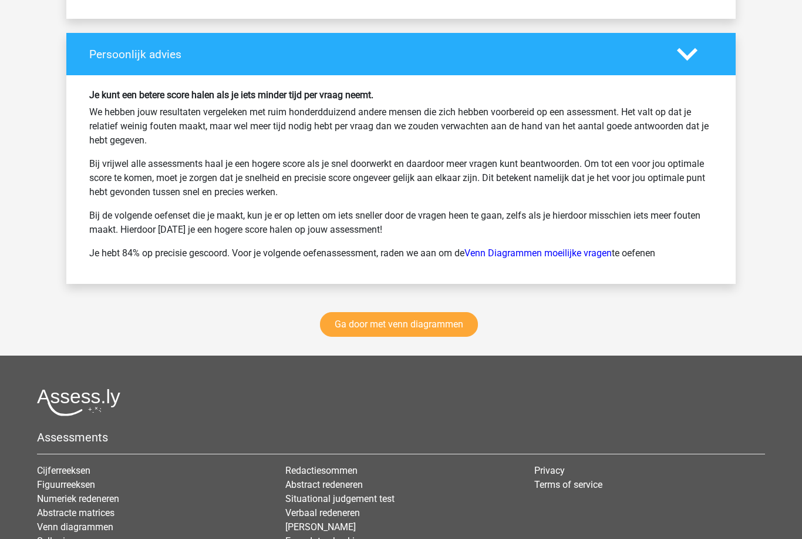
click at [461, 320] on link "Ga door met venn diagrammen" at bounding box center [399, 324] width 158 height 25
